Goal: Check status: Check status

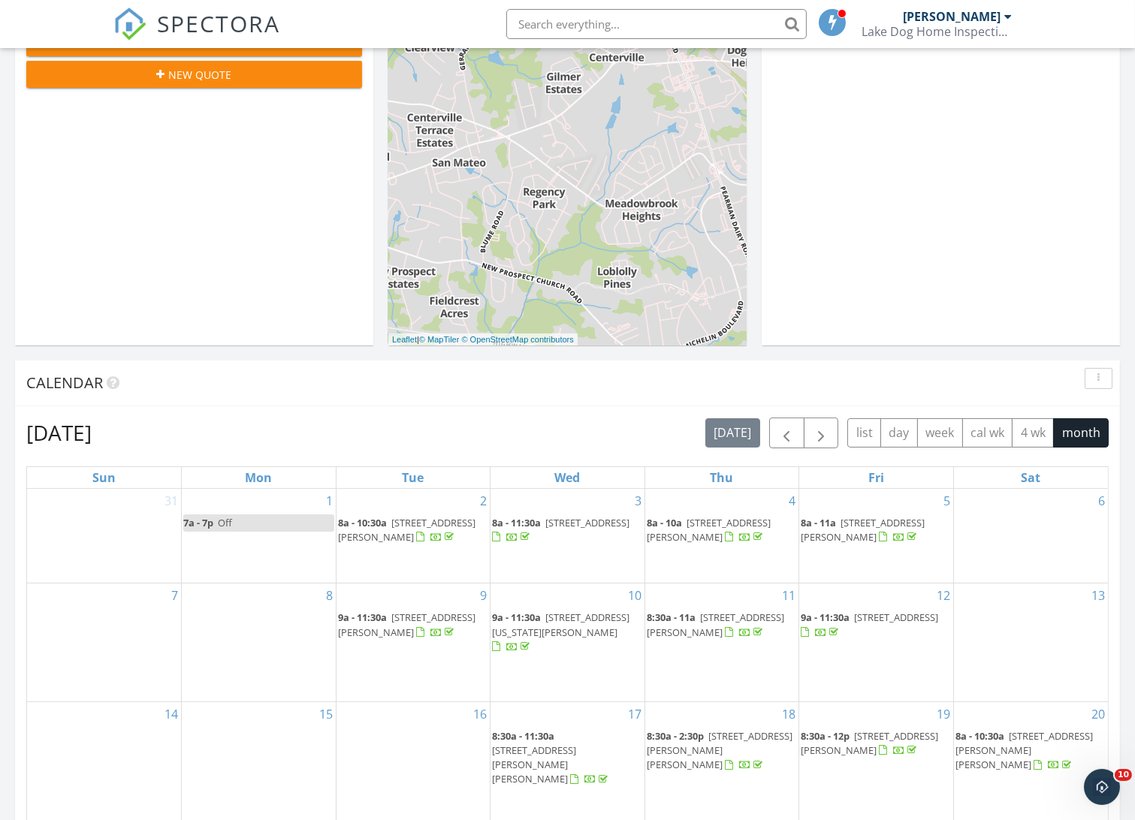
scroll to position [667, 0]
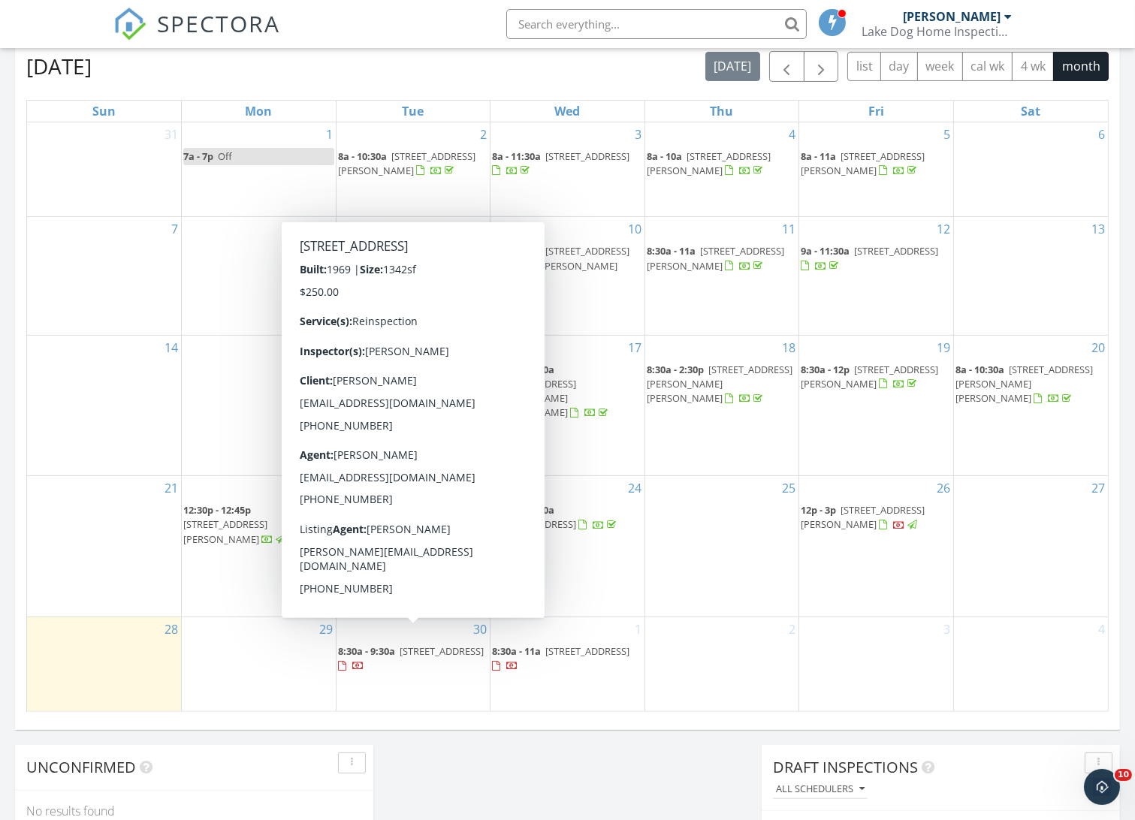
drag, startPoint x: 383, startPoint y: 650, endPoint x: 423, endPoint y: 636, distance: 42.3
click at [423, 644] on span "450 Englewood Dr, Westminster 29693" at bounding box center [442, 651] width 84 height 14
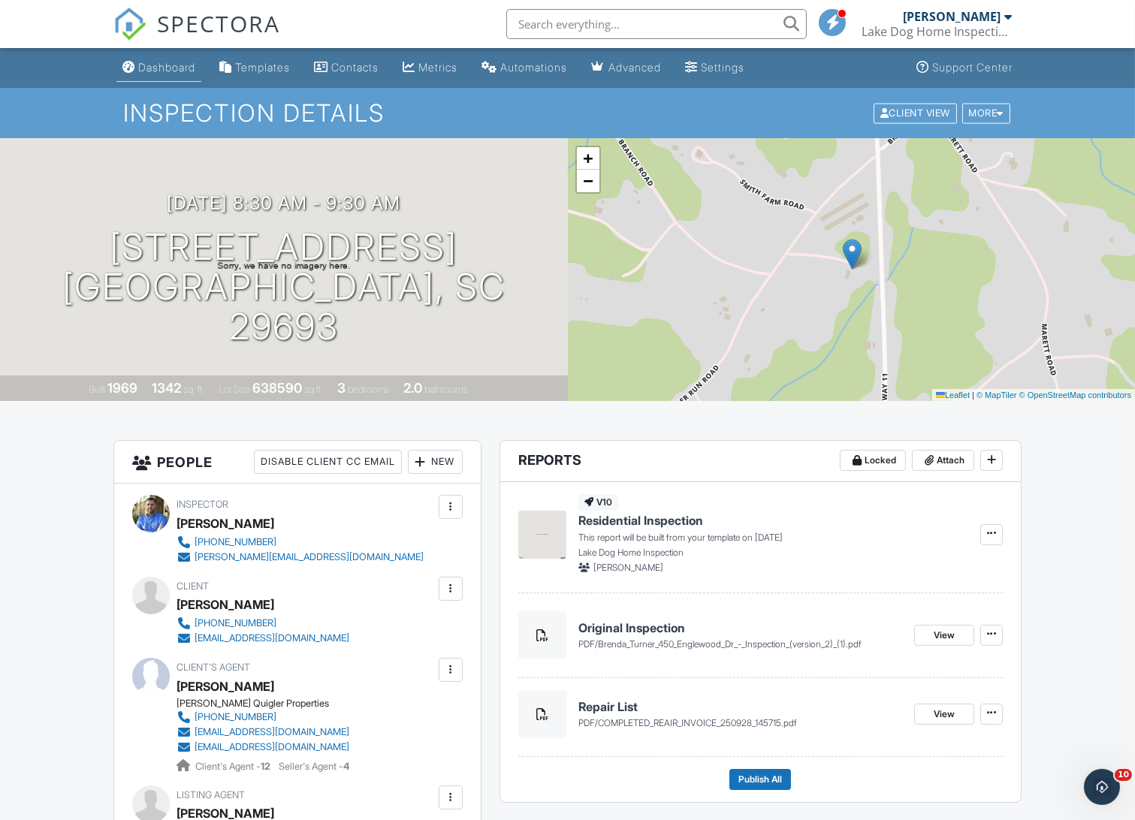
click at [149, 70] on div "Dashboard" at bounding box center [166, 67] width 57 height 13
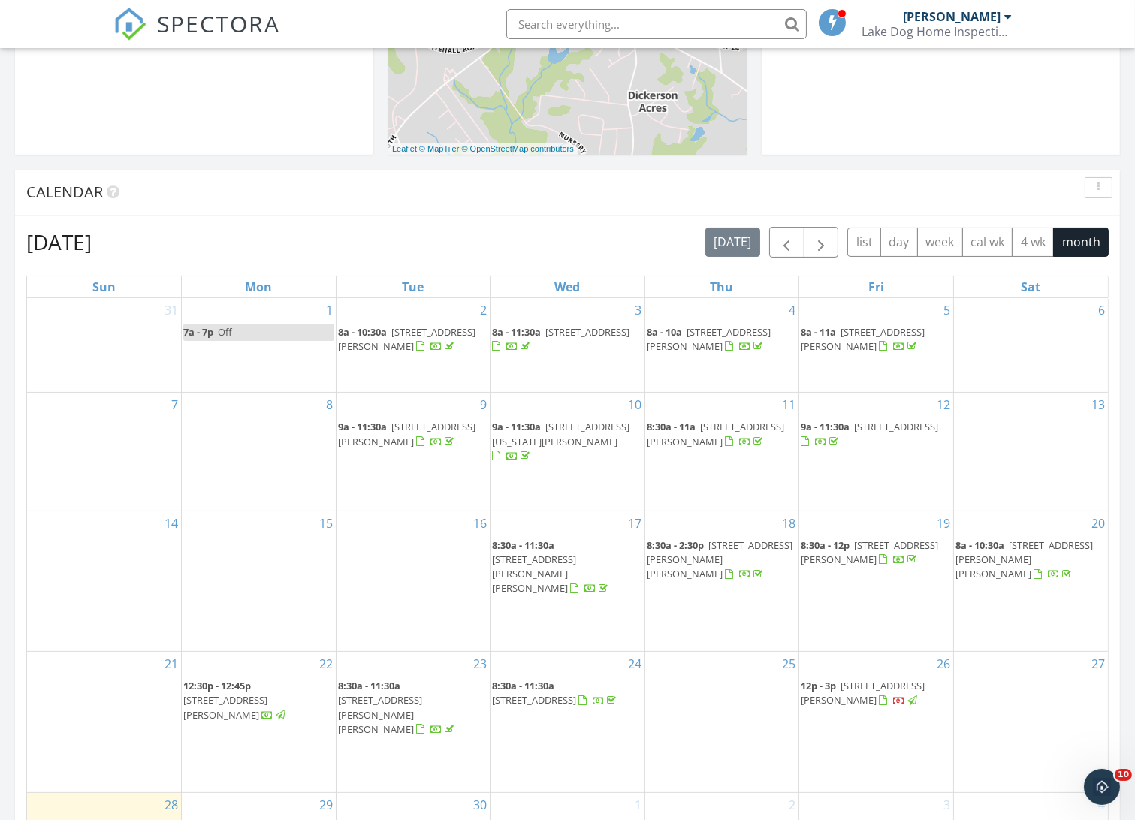
scroll to position [333, 0]
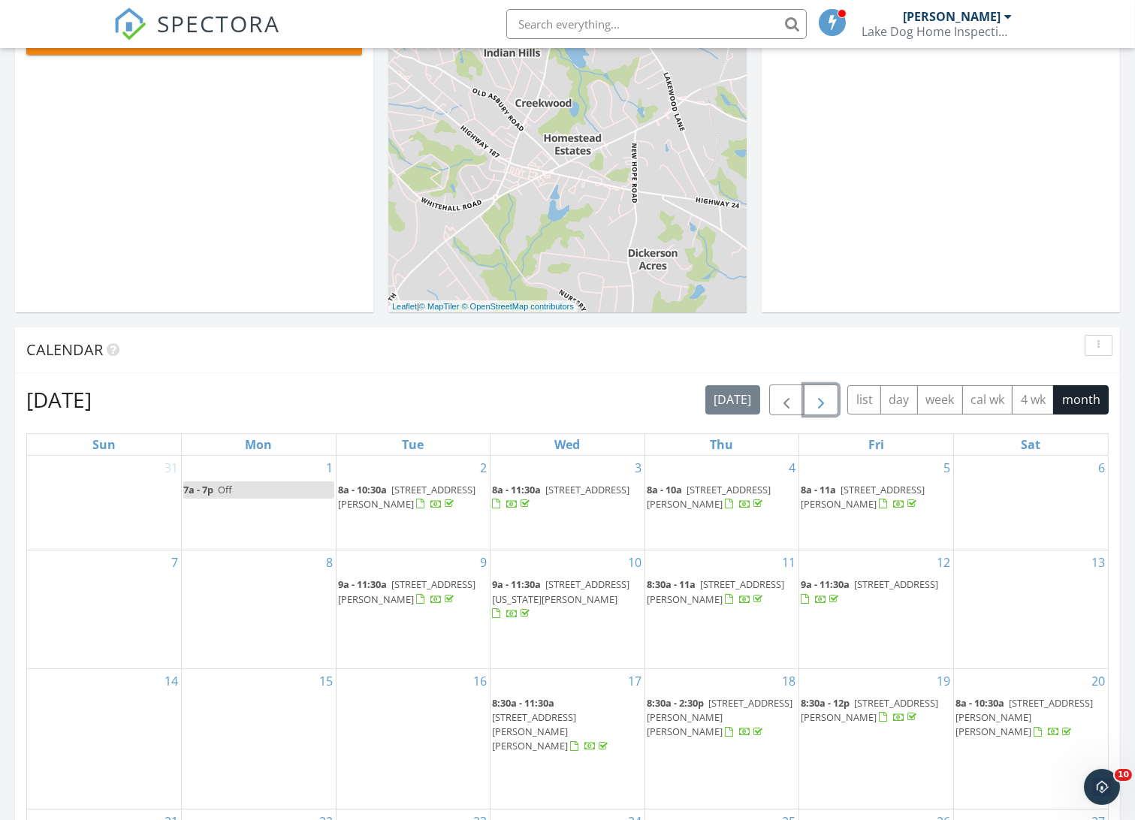
click at [820, 404] on span "button" at bounding box center [821, 400] width 18 height 18
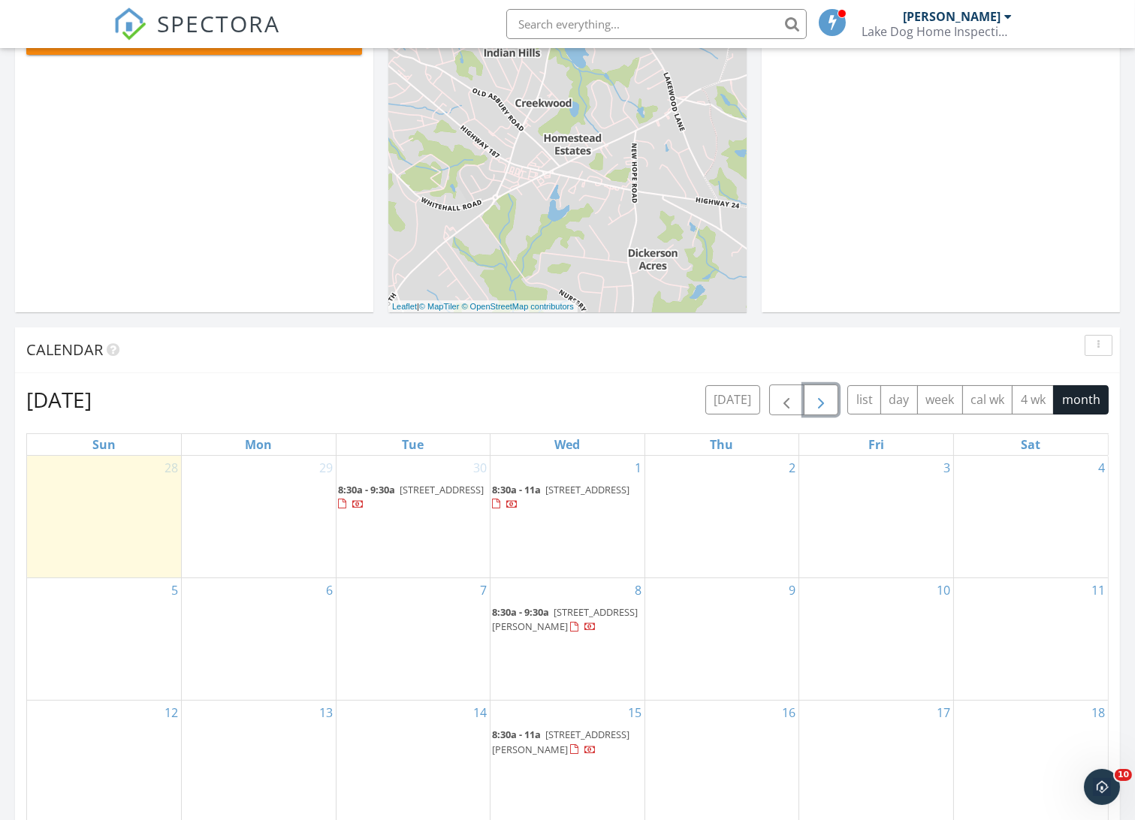
click at [523, 623] on span "[STREET_ADDRESS][PERSON_NAME]" at bounding box center [565, 619] width 146 height 28
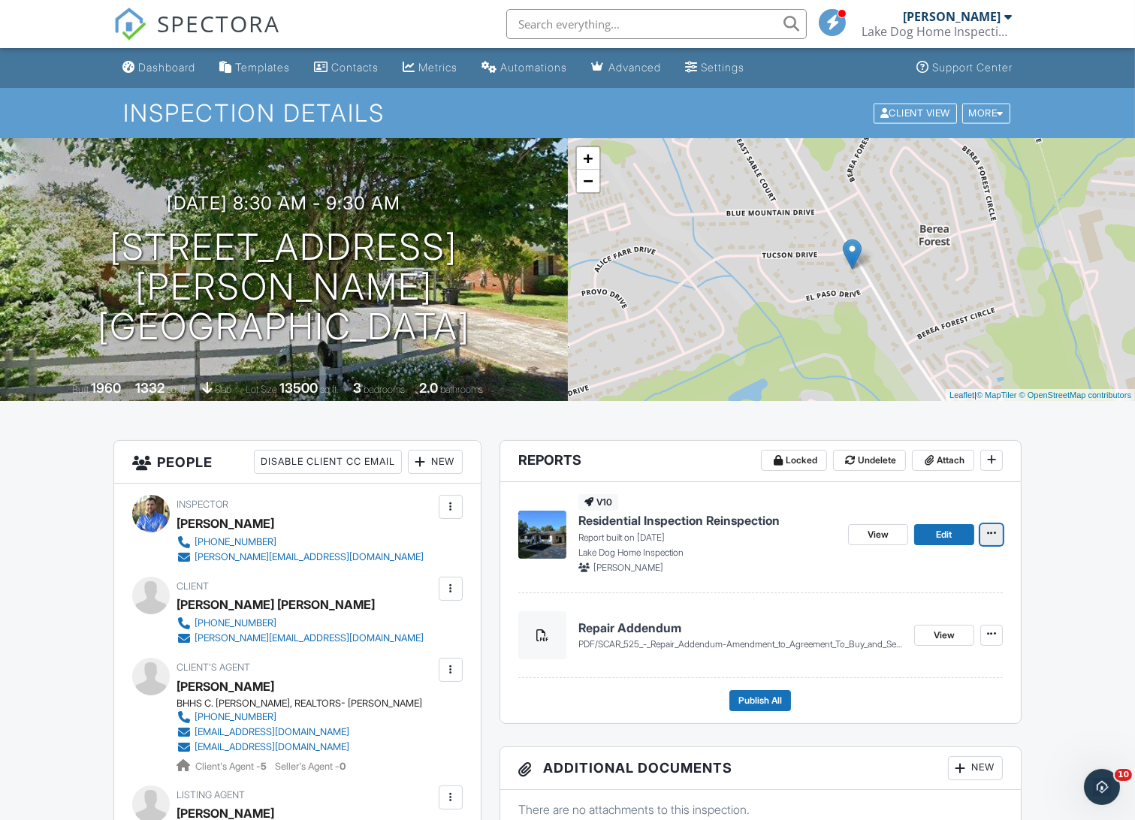
click at [992, 534] on icon at bounding box center [991, 533] width 9 height 11
click at [895, 605] on input "Copy" at bounding box center [916, 610] width 153 height 34
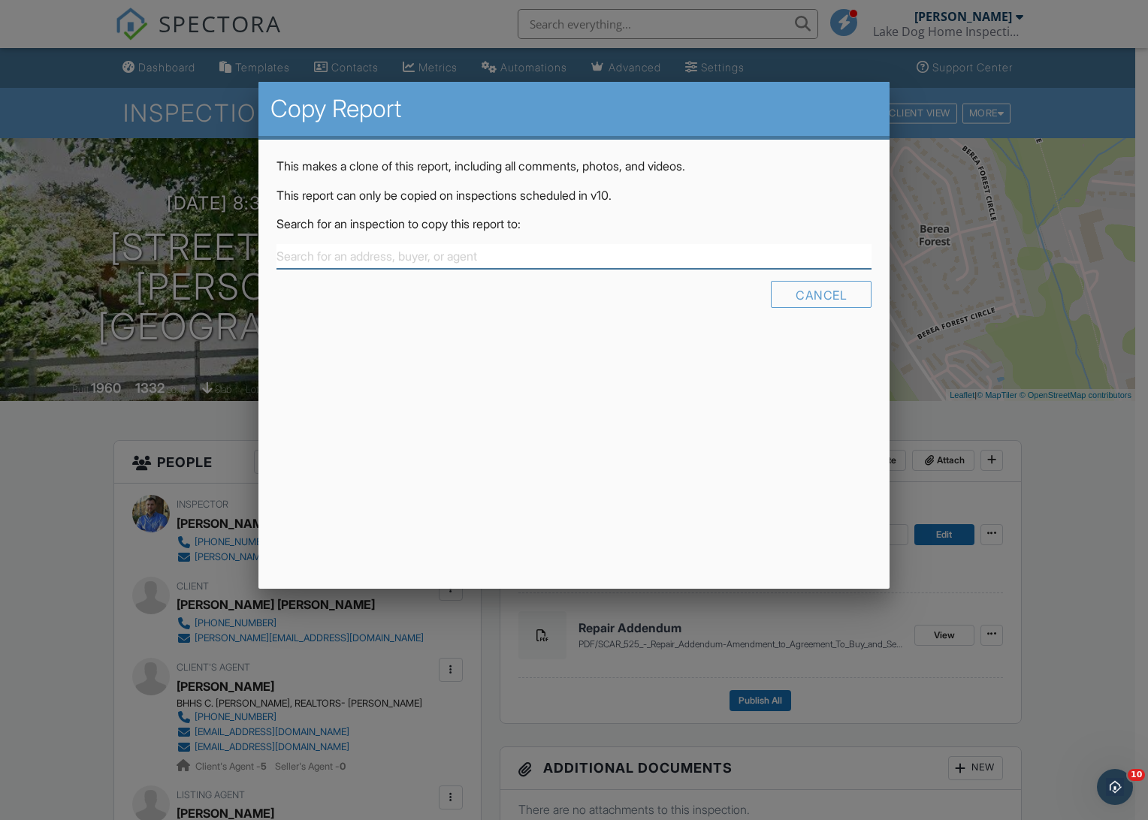
click at [449, 256] on input "text" at bounding box center [573, 256] width 595 height 25
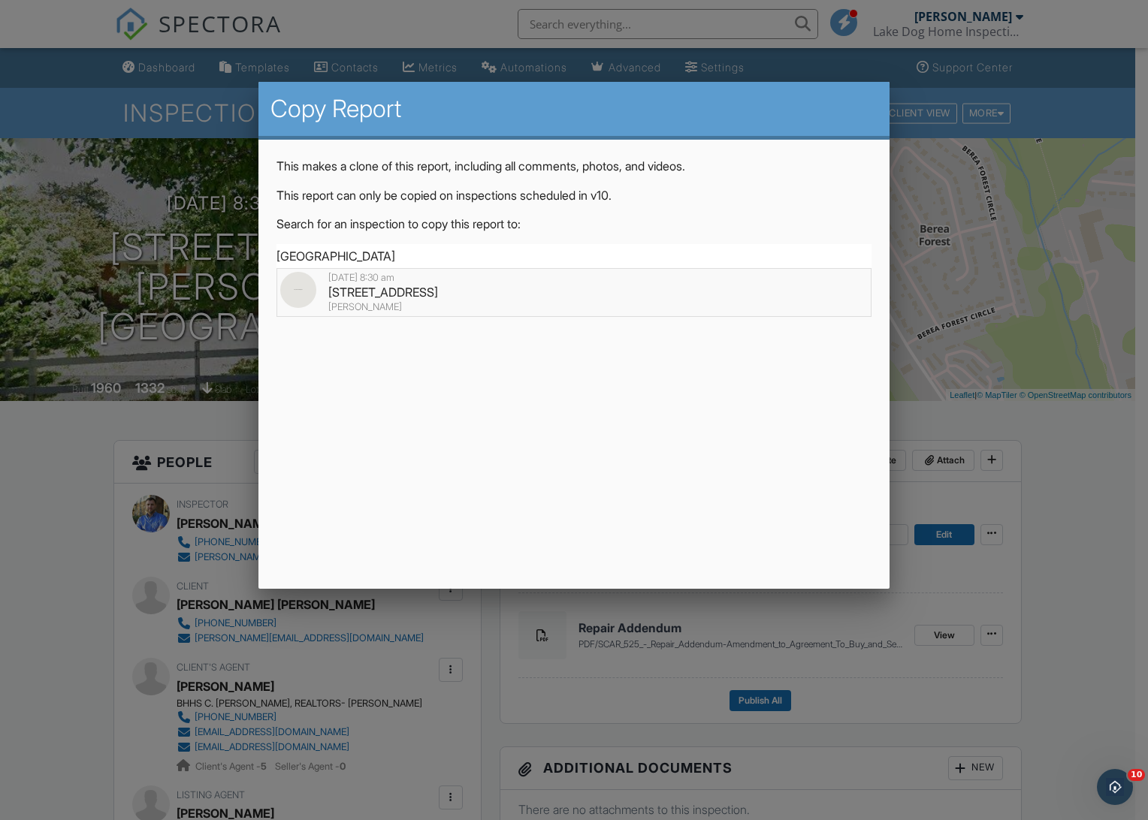
click at [430, 290] on div "450 Englewood Dr, Westminster, SC 29693" at bounding box center [573, 292] width 587 height 17
type input "450 Englewood Dr, Westminster, SC 29693"
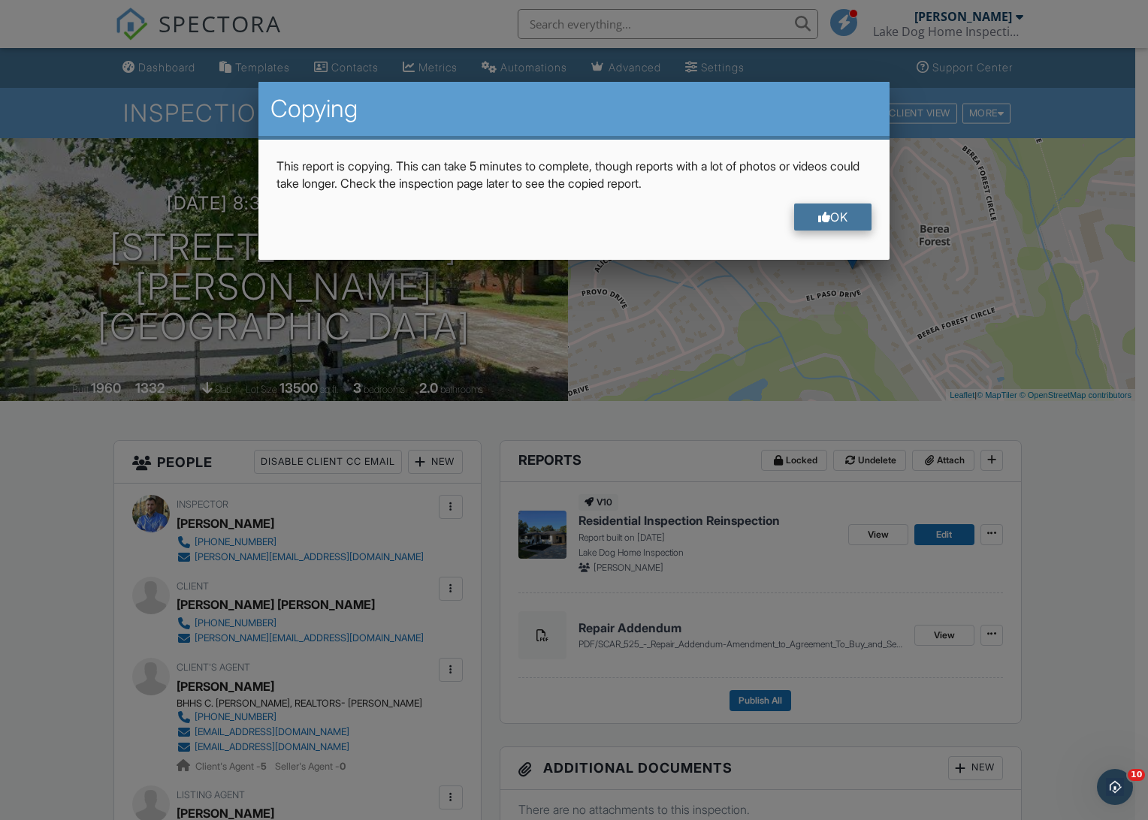
click at [810, 217] on div "OK" at bounding box center [833, 217] width 78 height 27
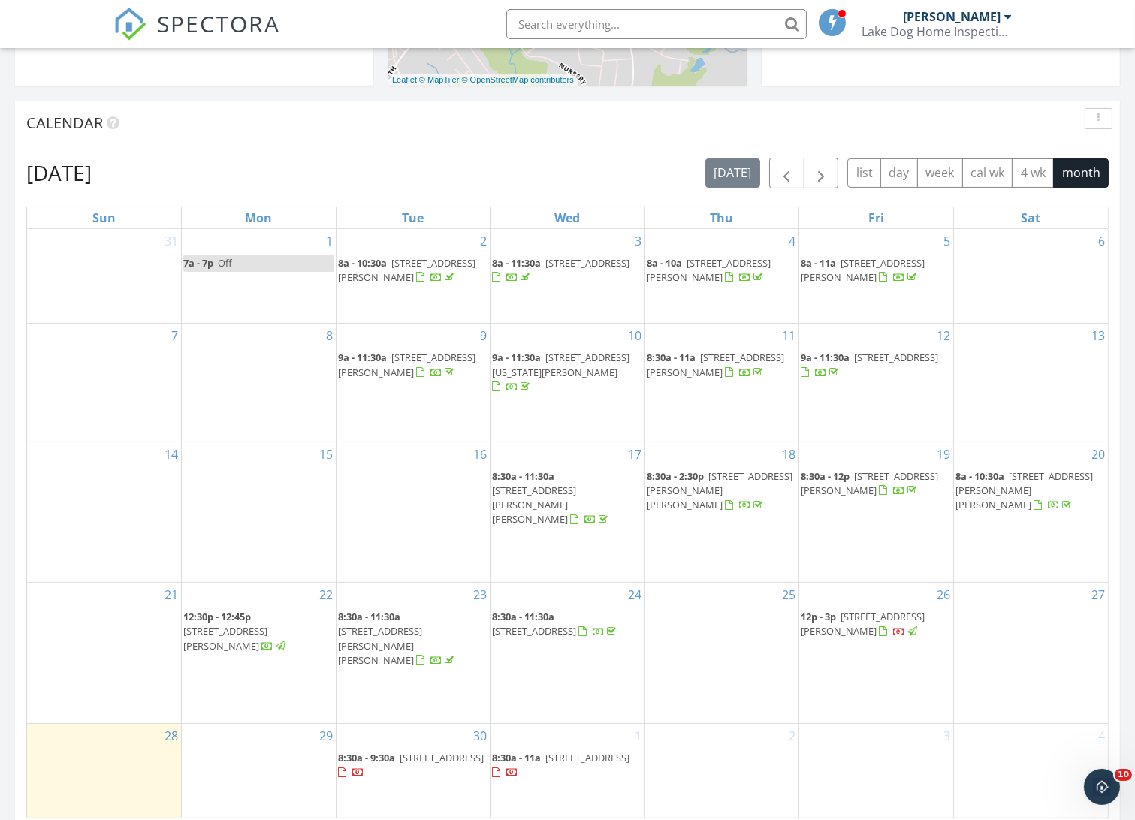
scroll to position [834, 0]
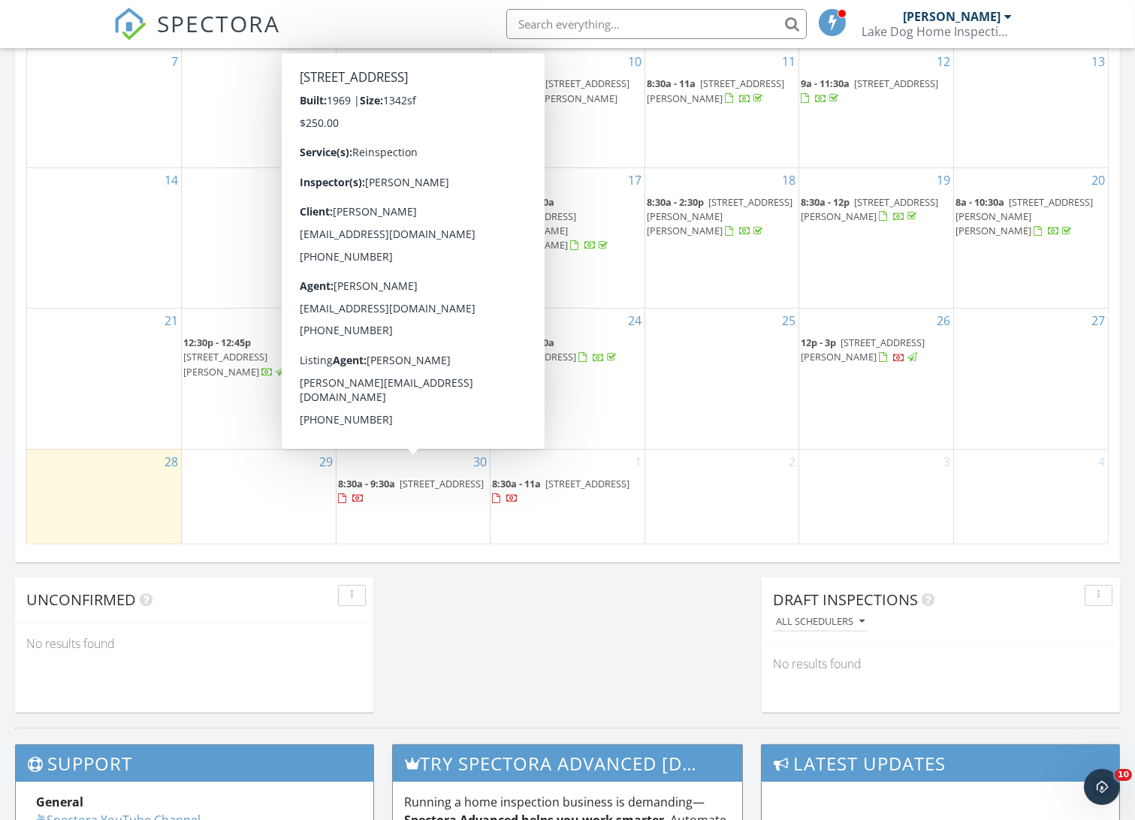
click at [400, 477] on span "450 Englewood Dr, Westminster 29693" at bounding box center [442, 484] width 84 height 14
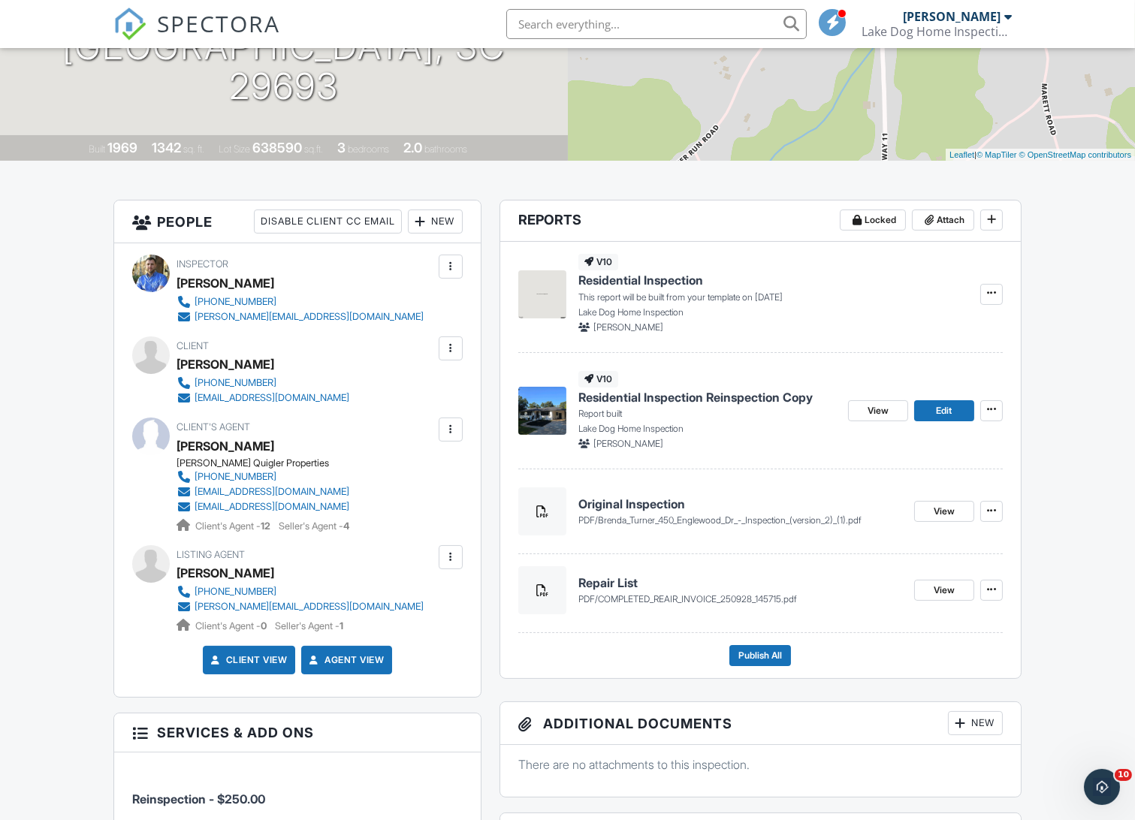
scroll to position [227, 0]
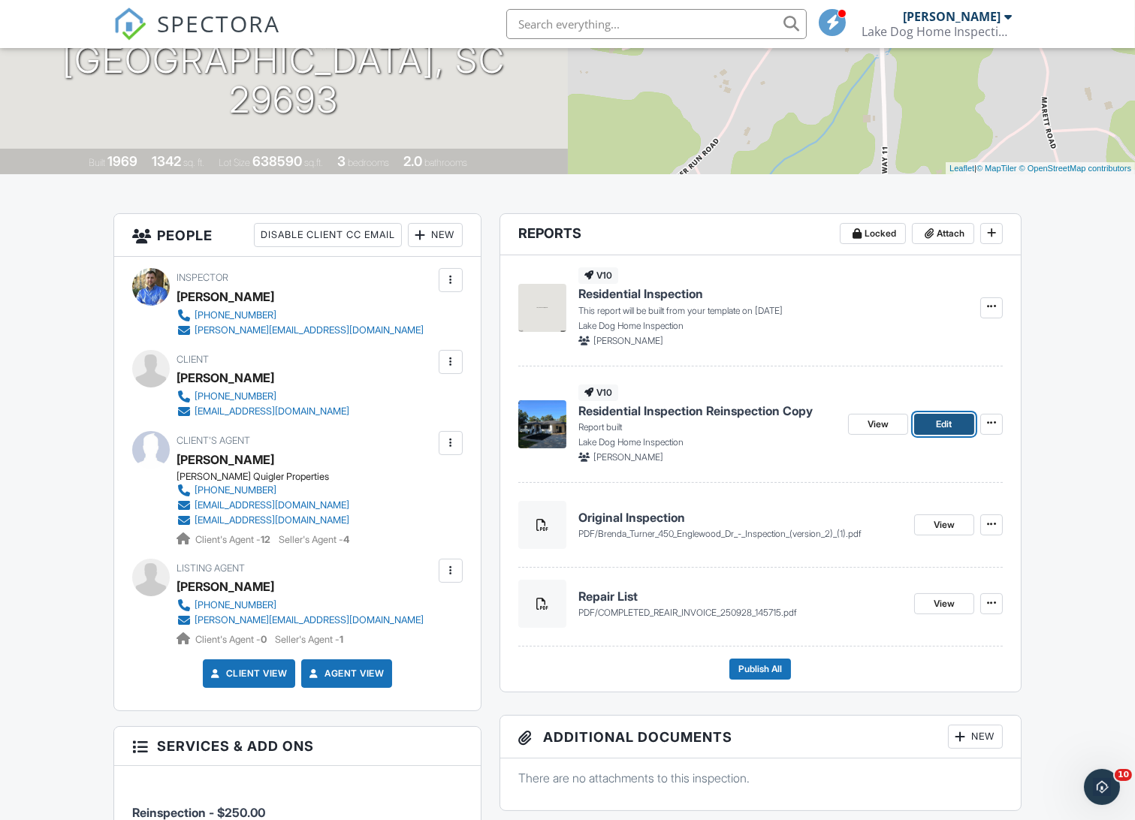
click at [937, 428] on span "Edit" at bounding box center [944, 424] width 16 height 15
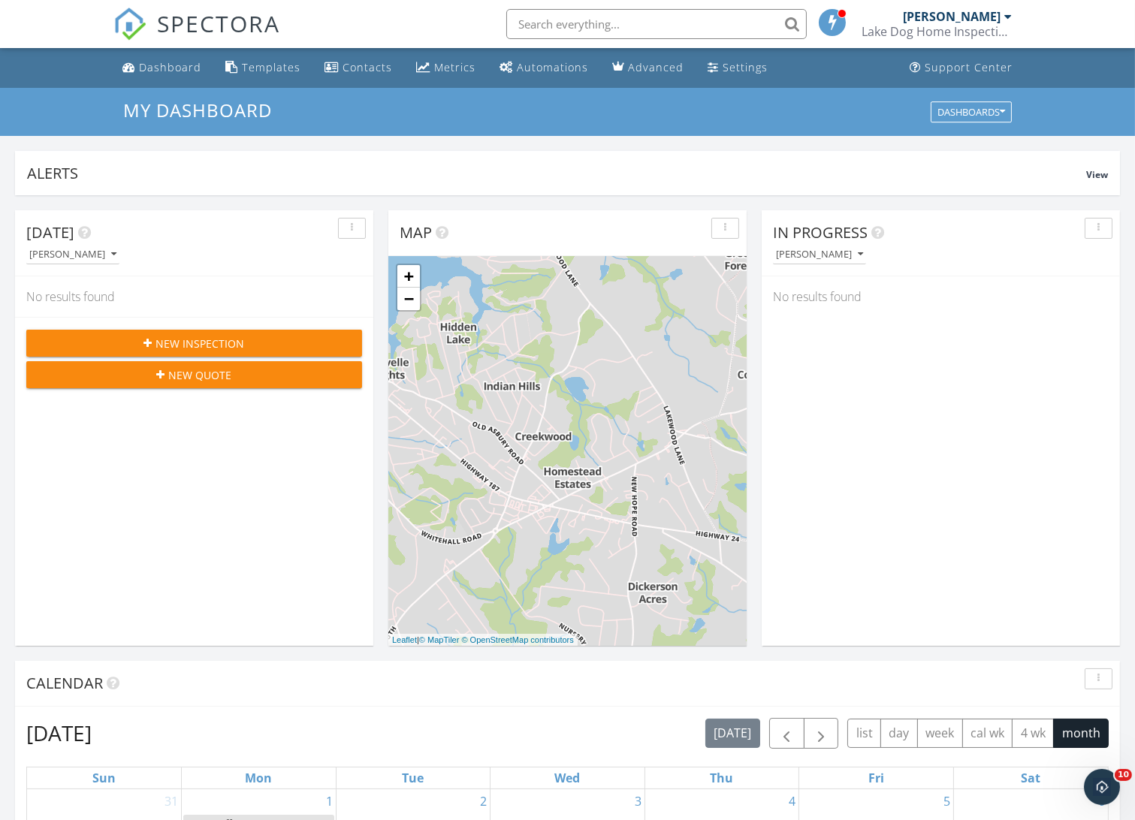
scroll to position [751, 0]
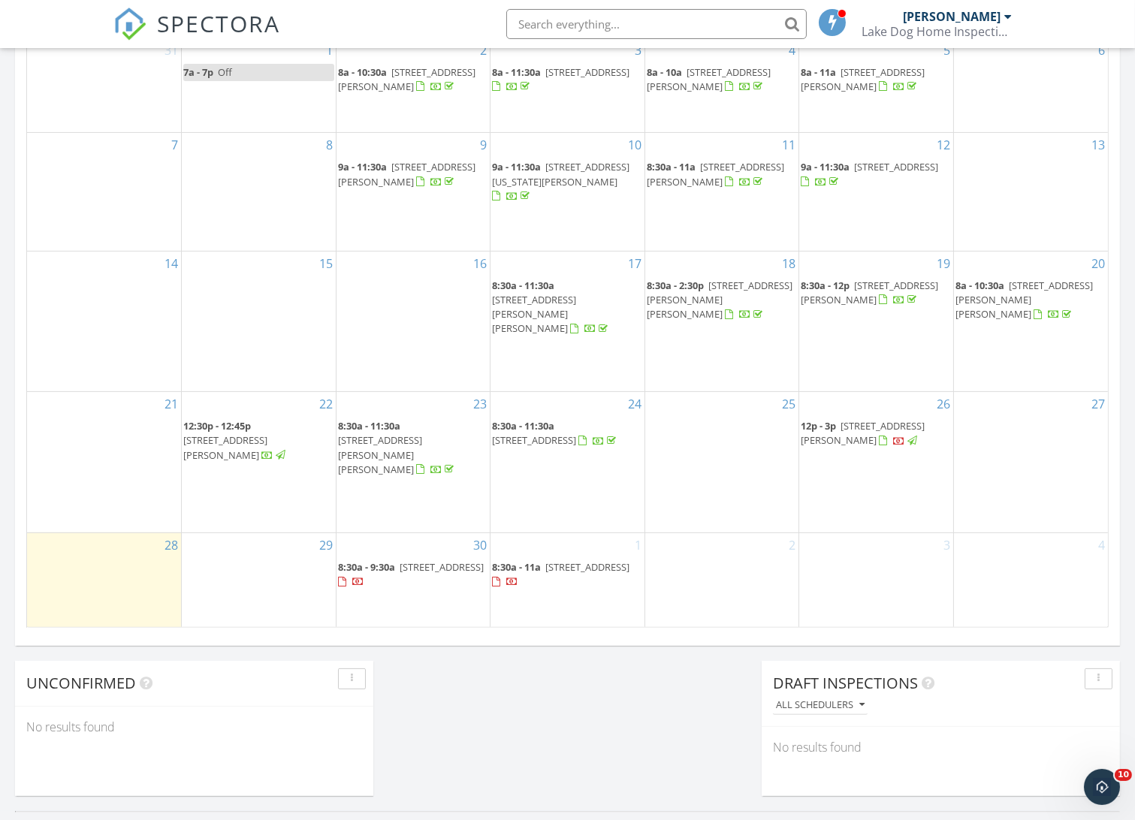
click at [403, 563] on span "[STREET_ADDRESS]" at bounding box center [442, 567] width 84 height 14
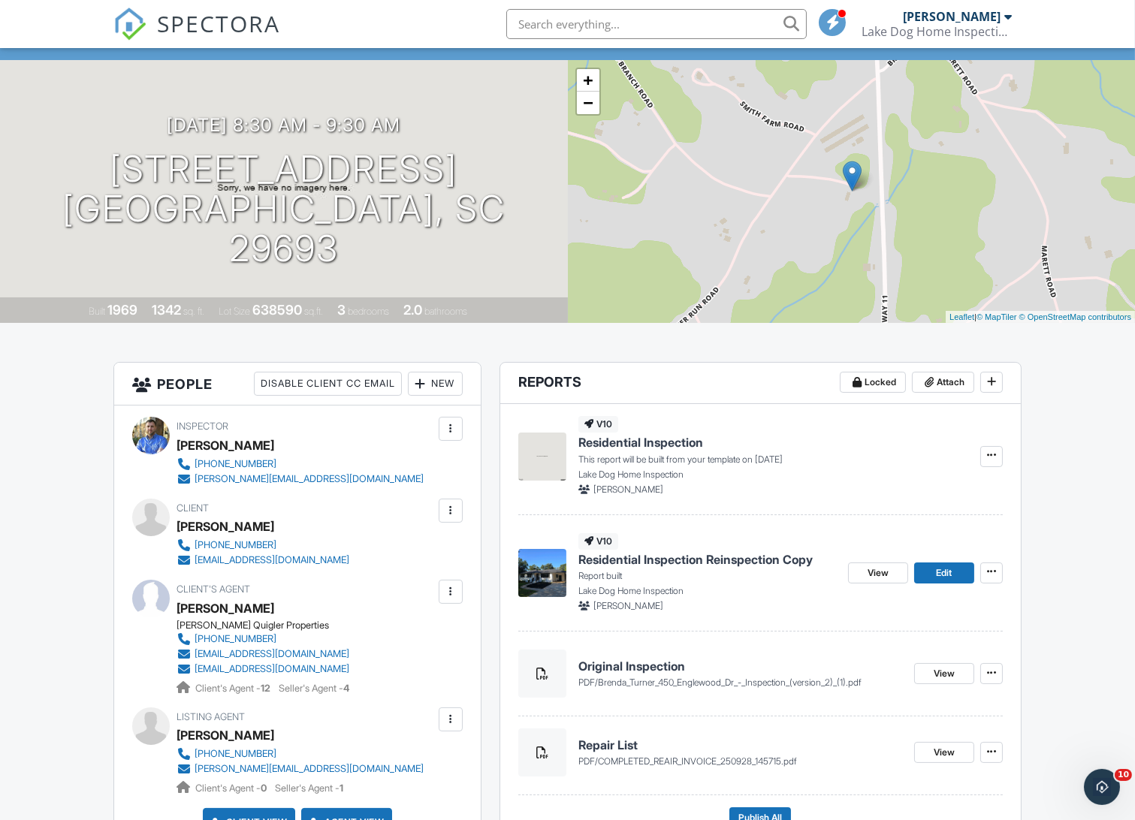
scroll to position [250, 0]
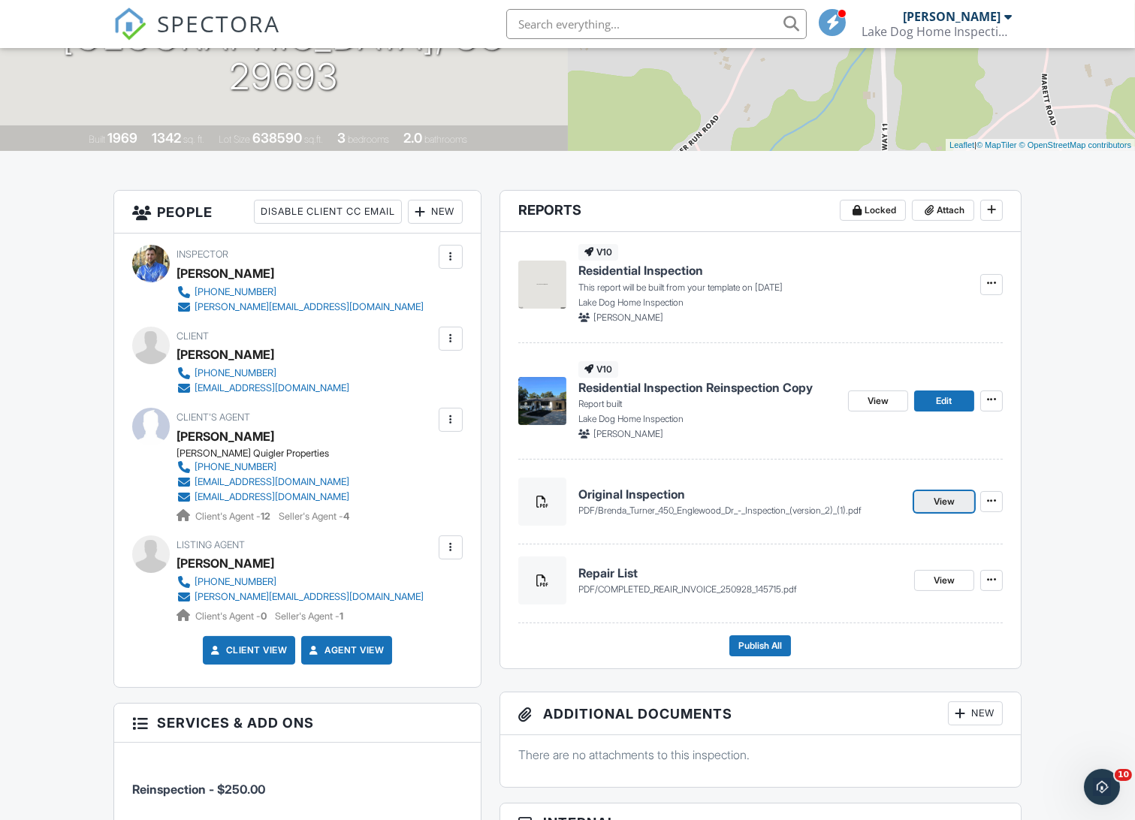
click at [934, 503] on span "View" at bounding box center [944, 501] width 21 height 15
click at [936, 581] on span "View" at bounding box center [944, 580] width 21 height 15
